Goal: Book appointment/travel/reservation

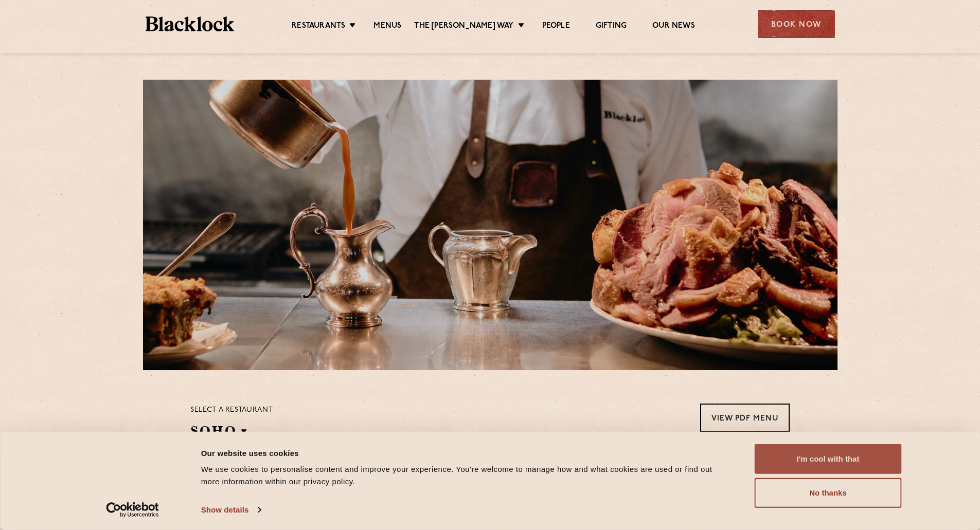
click at [817, 470] on button "I'm cool with that" at bounding box center [827, 459] width 147 height 30
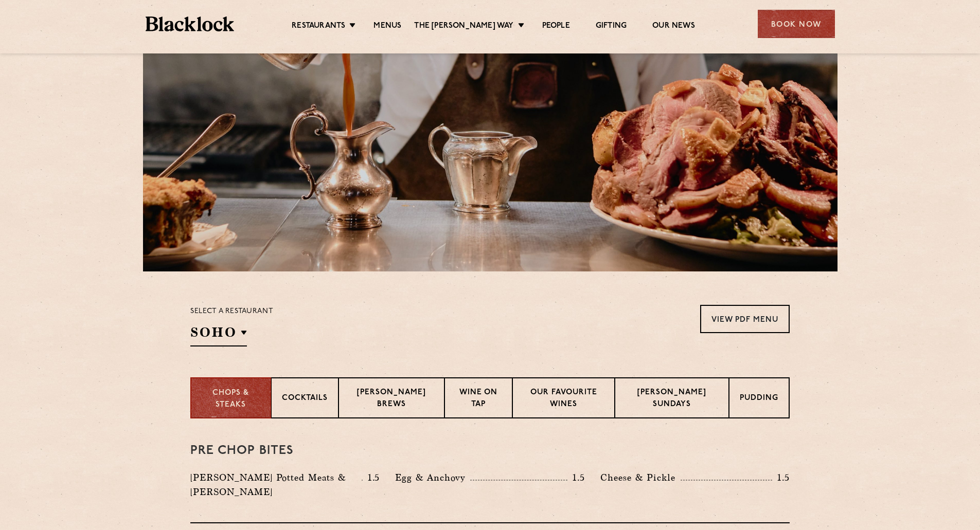
scroll to position [97, 0]
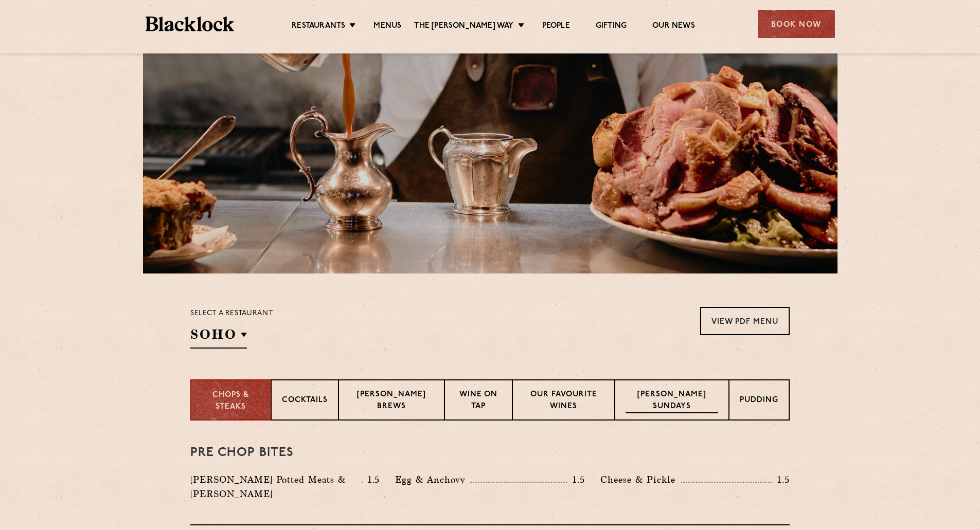
click at [668, 389] on div "Blacklock Sundays" at bounding box center [671, 399] width 114 height 41
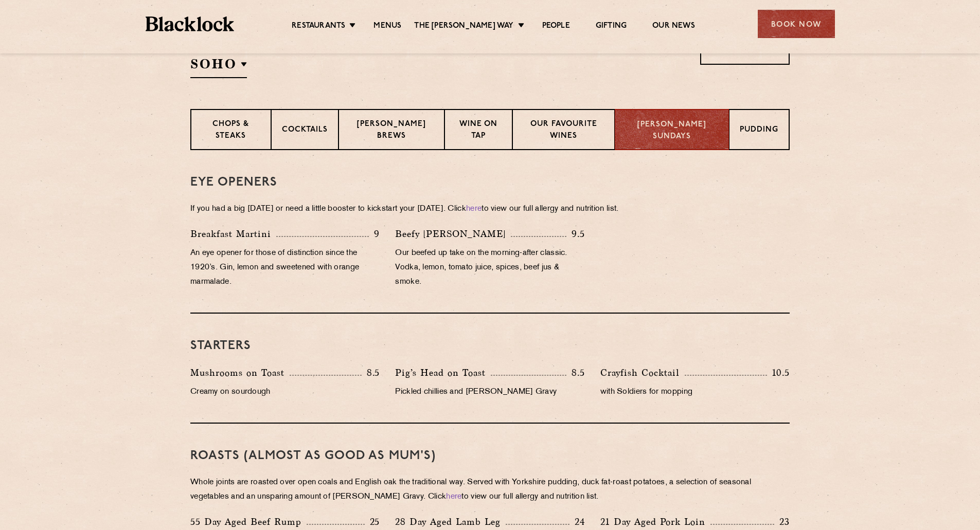
scroll to position [364, 0]
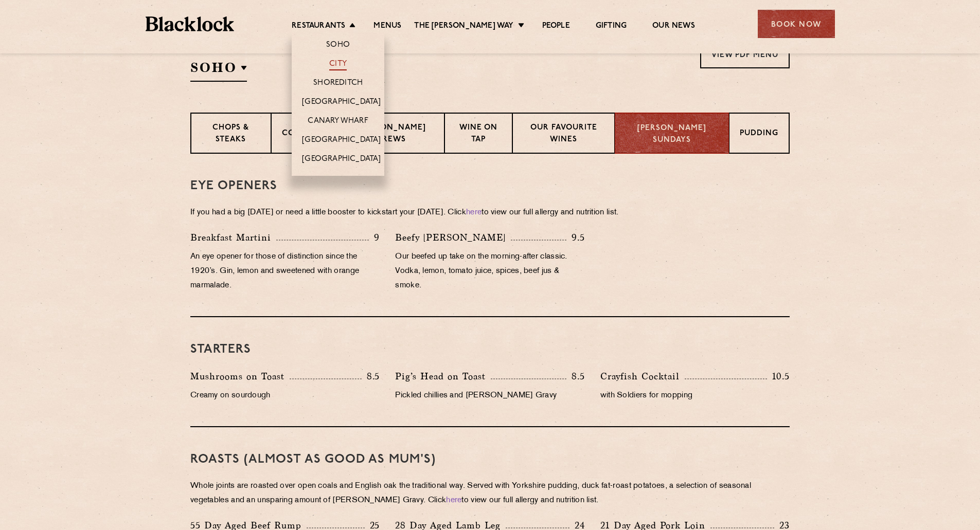
click at [347, 61] on link "City" at bounding box center [337, 64] width 17 height 11
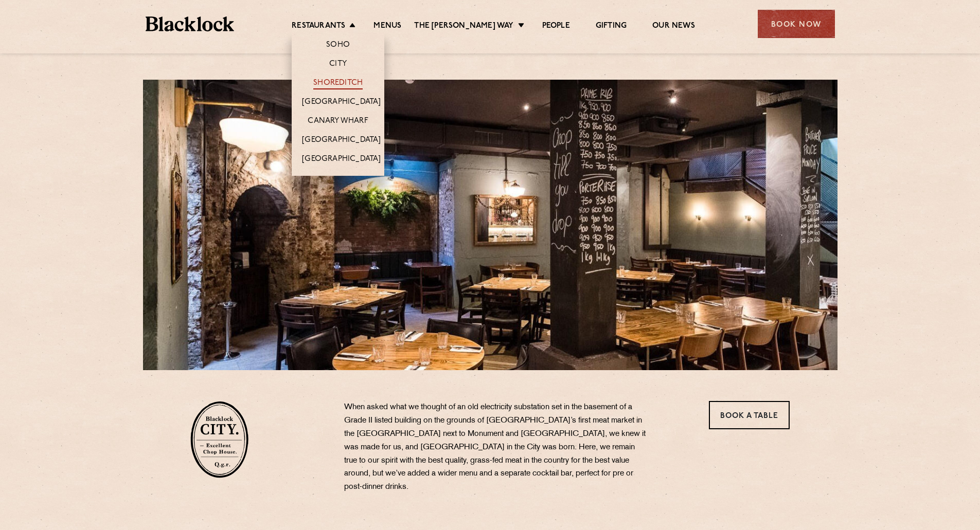
click at [348, 84] on link "Shoreditch" at bounding box center [337, 83] width 49 height 11
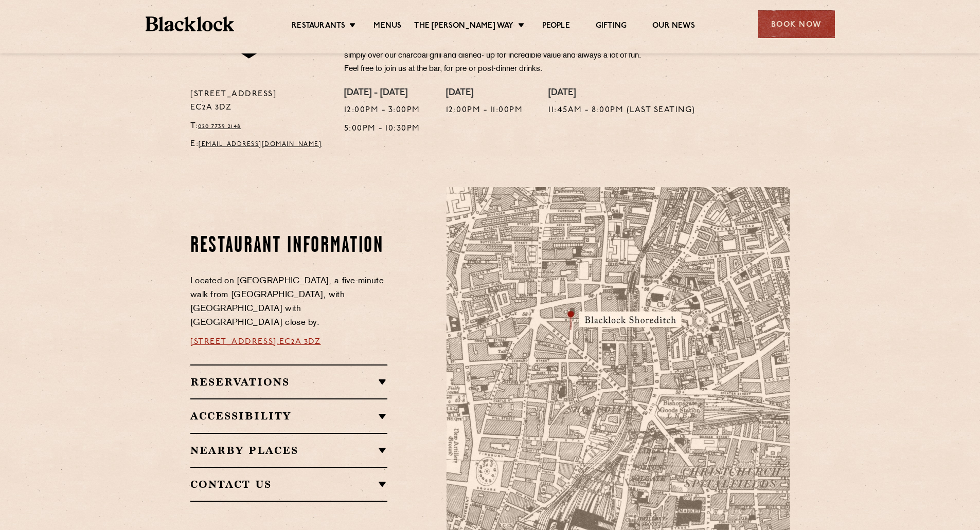
scroll to position [394, 0]
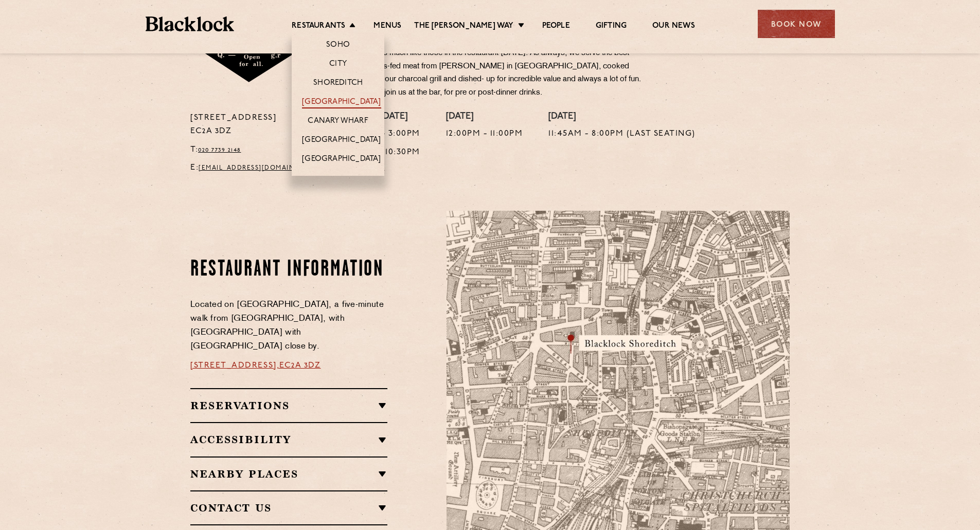
click at [348, 101] on link "[GEOGRAPHIC_DATA]" at bounding box center [341, 102] width 79 height 11
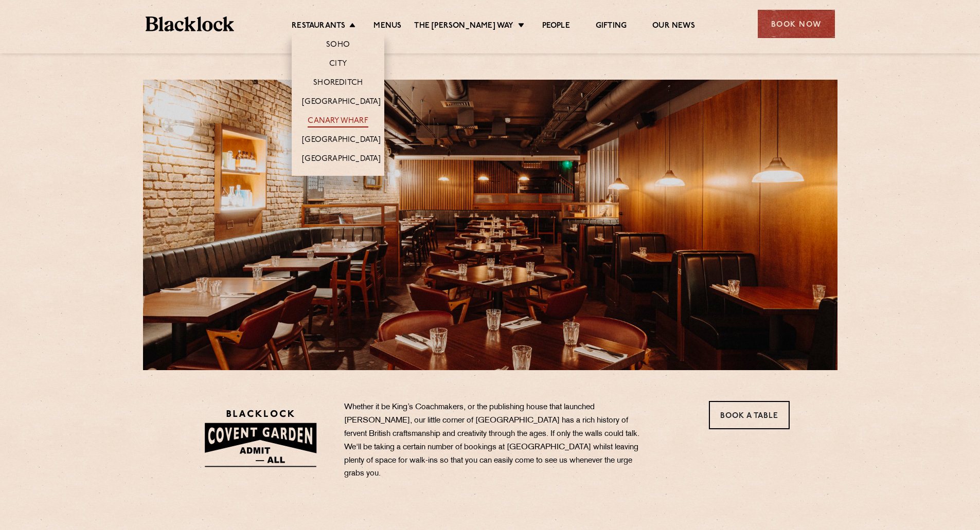
click at [345, 123] on link "Canary Wharf" at bounding box center [337, 121] width 60 height 11
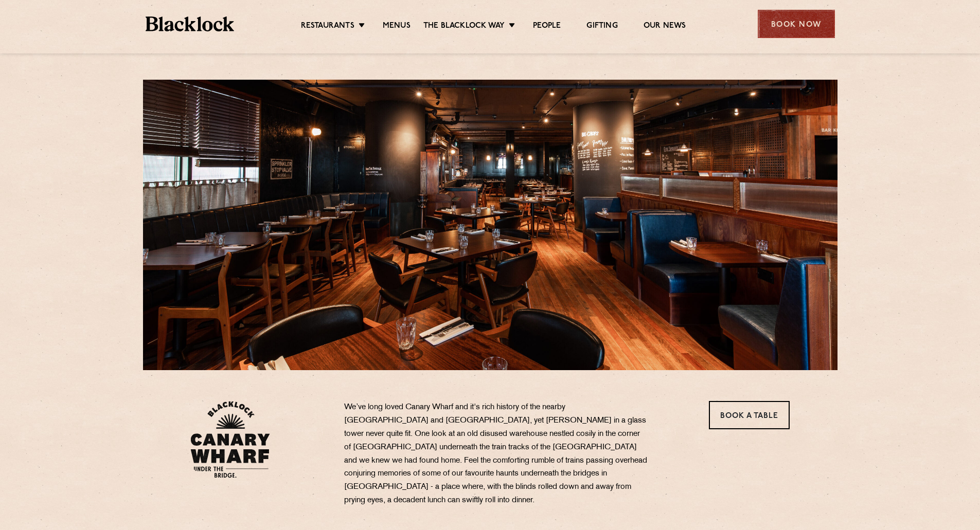
click at [776, 30] on div "Book Now" at bounding box center [795, 24] width 77 height 28
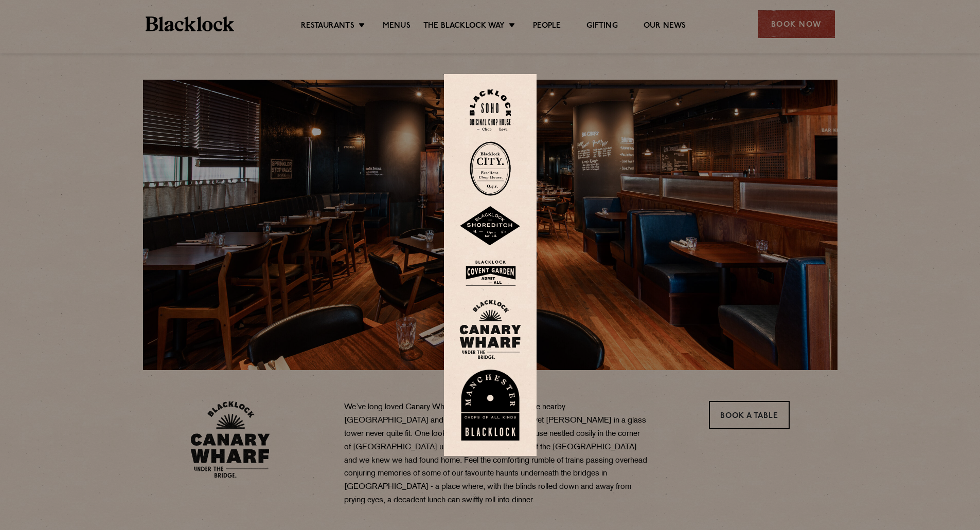
click at [492, 335] on img at bounding box center [490, 330] width 62 height 60
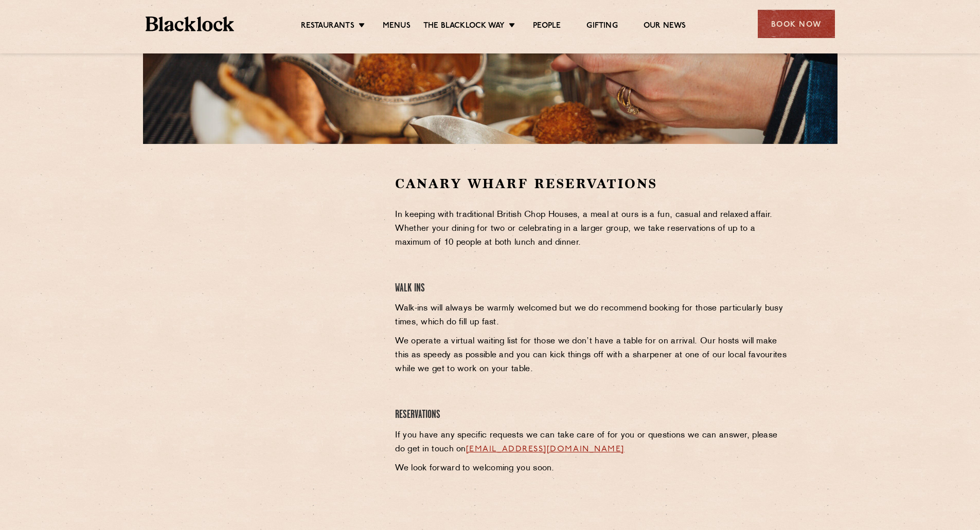
scroll to position [252, 0]
